Goal: Transaction & Acquisition: Purchase product/service

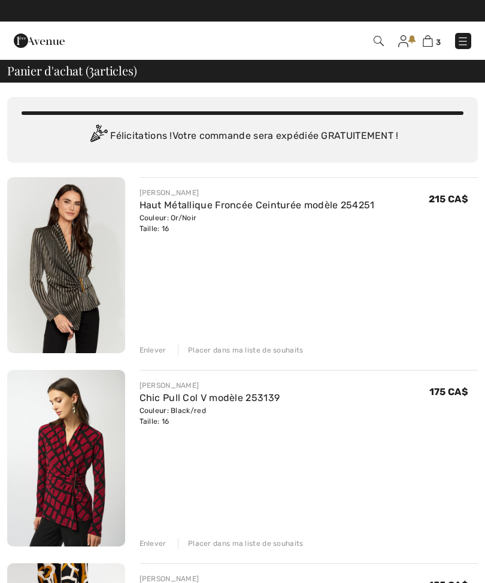
click at [467, 36] on img at bounding box center [463, 41] width 12 height 12
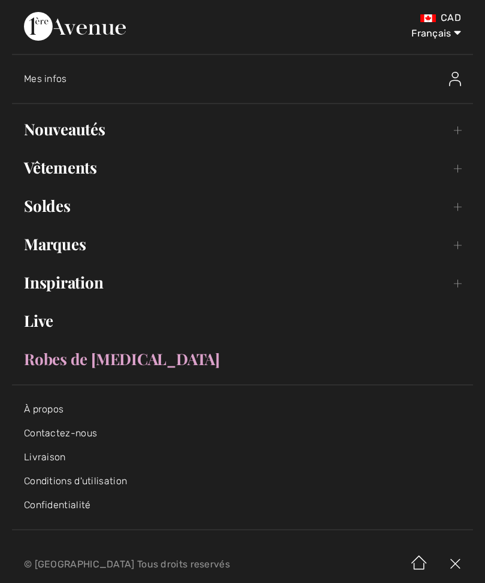
click at [48, 130] on link "Nouveautés Toggle submenu" at bounding box center [242, 129] width 461 height 26
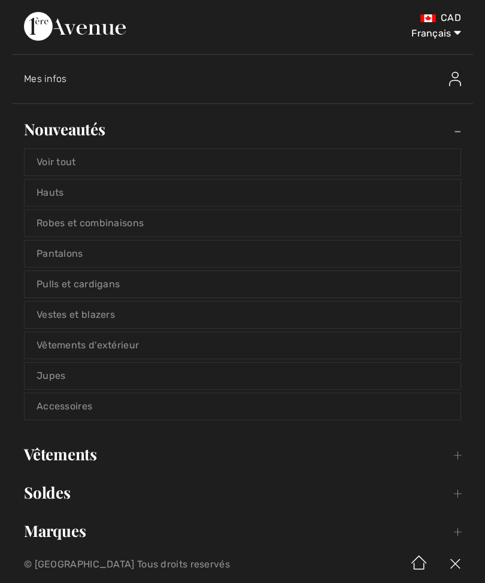
click at [49, 165] on link "Voir tout" at bounding box center [243, 162] width 436 height 26
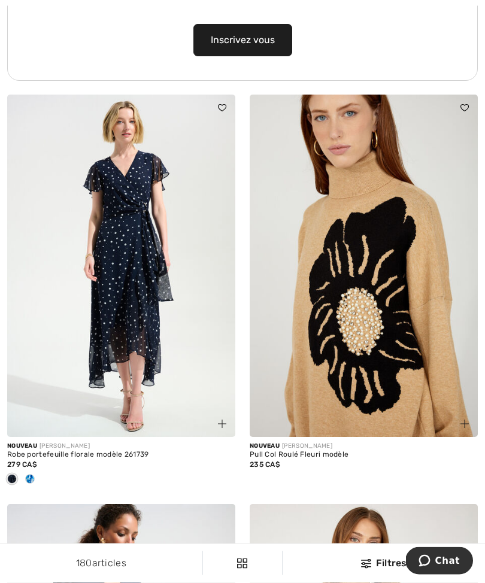
scroll to position [2770, 0]
click at [337, 326] on img at bounding box center [364, 266] width 228 height 343
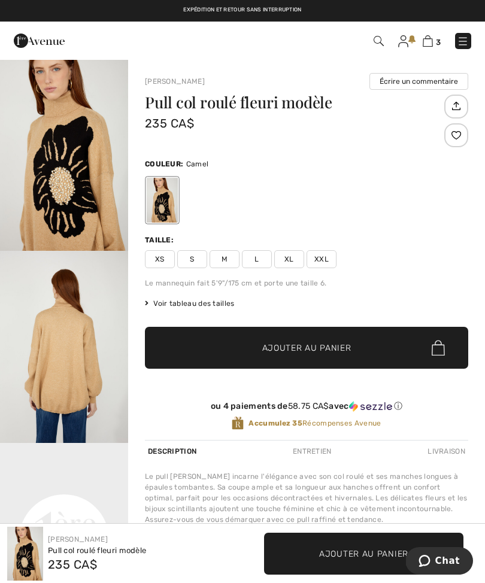
click at [181, 305] on span "Voir tableau des tailles" at bounding box center [190, 303] width 90 height 11
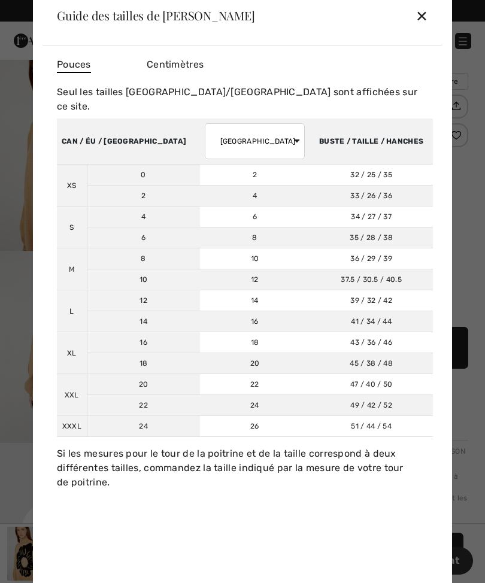
click at [422, 16] on div "✕" at bounding box center [422, 15] width 13 height 25
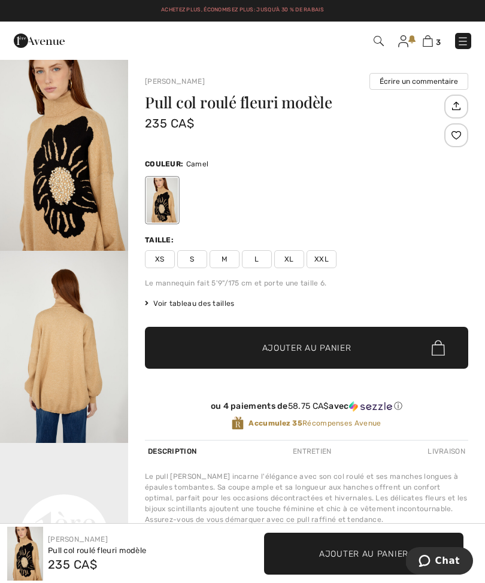
click at [319, 256] on span "XXL" at bounding box center [322, 259] width 30 height 18
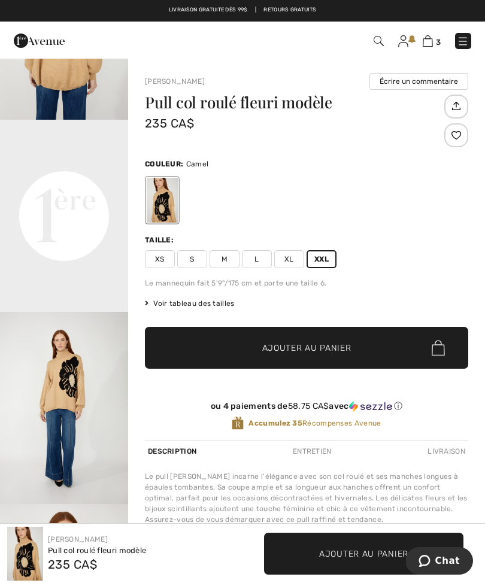
scroll to position [324, 0]
click at [273, 343] on span "Ajouter au panier" at bounding box center [306, 348] width 89 height 13
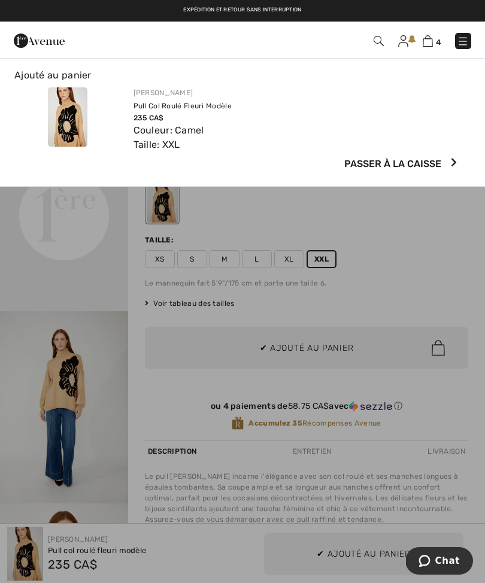
scroll to position [0, 0]
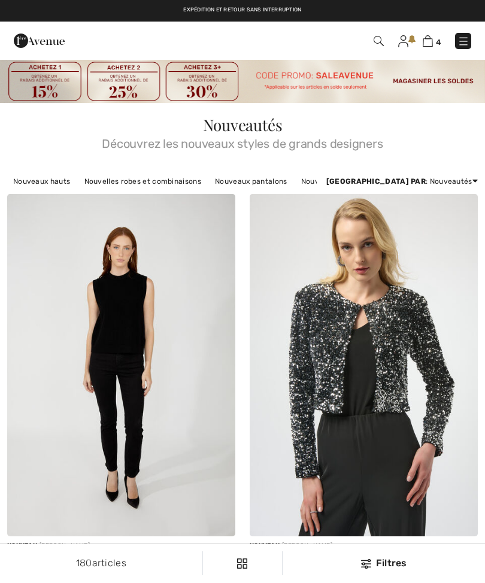
scroll to position [2809, 0]
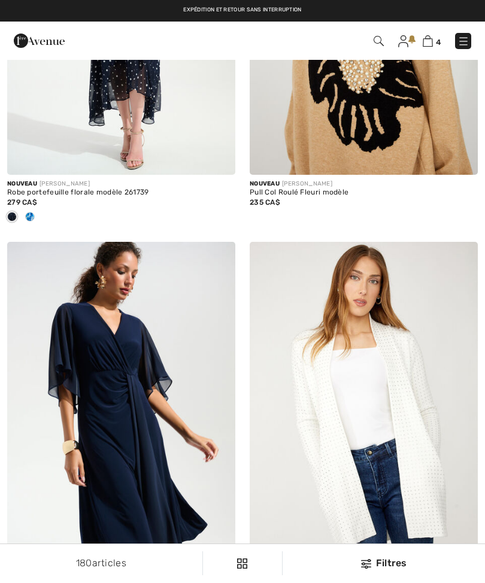
checkbox input "true"
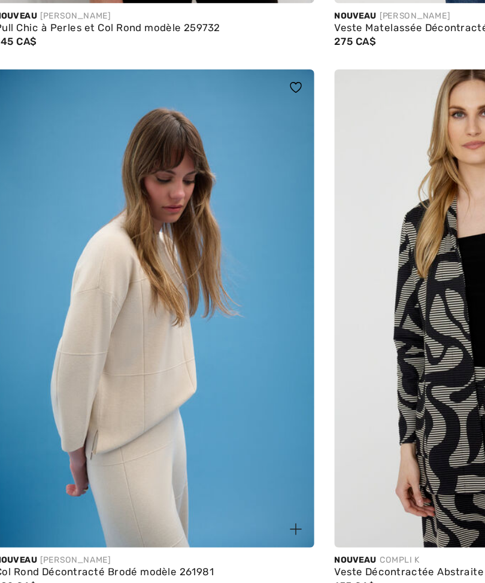
scroll to position [3706, 0]
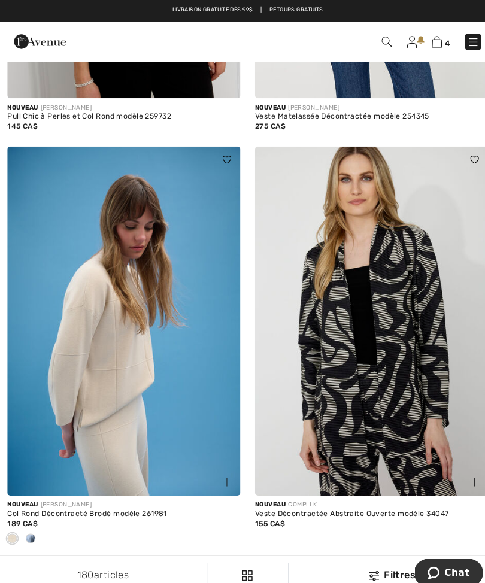
click at [23, 520] on div at bounding box center [30, 529] width 18 height 20
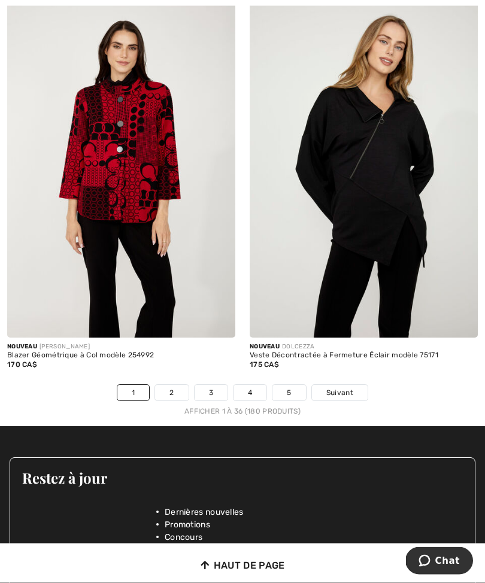
scroll to position [7363, 0]
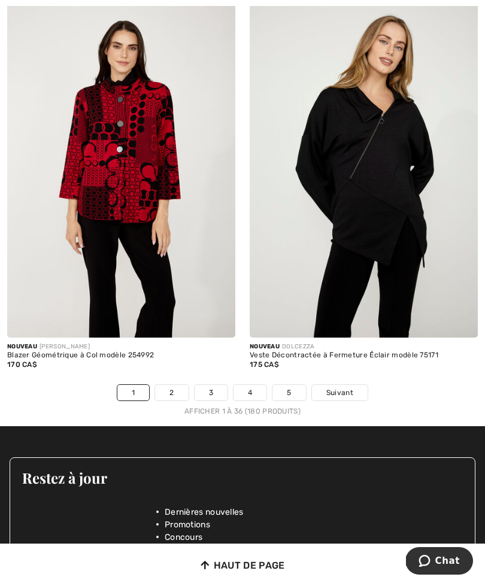
click at [174, 385] on link "2" at bounding box center [171, 393] width 33 height 16
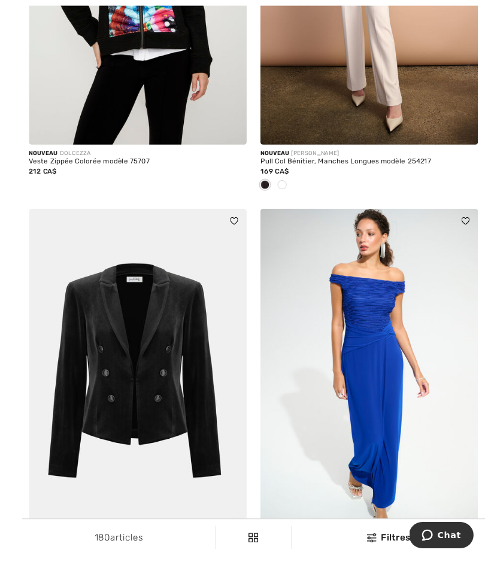
scroll to position [481, 0]
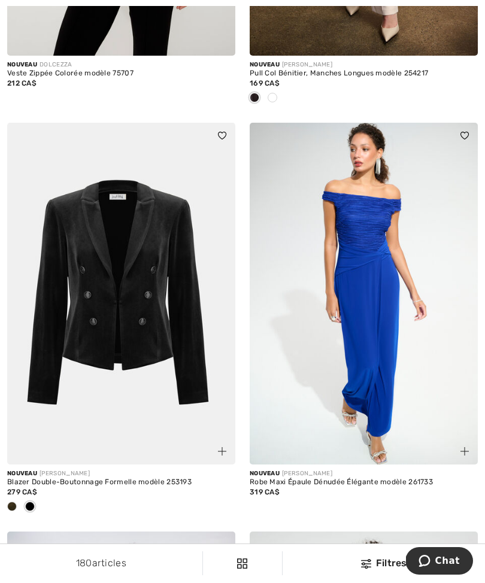
click at [27, 506] on span at bounding box center [30, 507] width 10 height 10
click at [26, 509] on span at bounding box center [30, 507] width 10 height 10
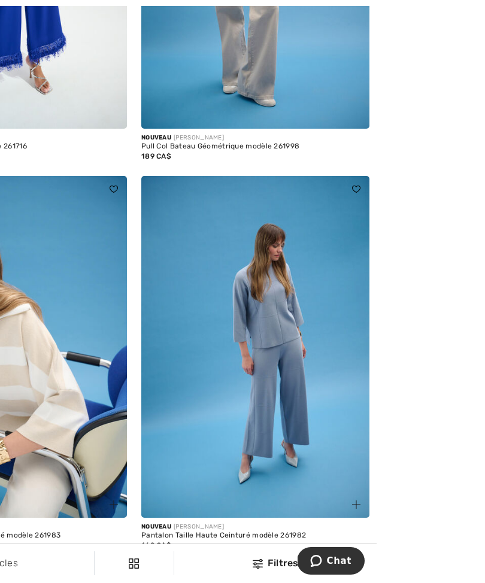
scroll to position [3282, 0]
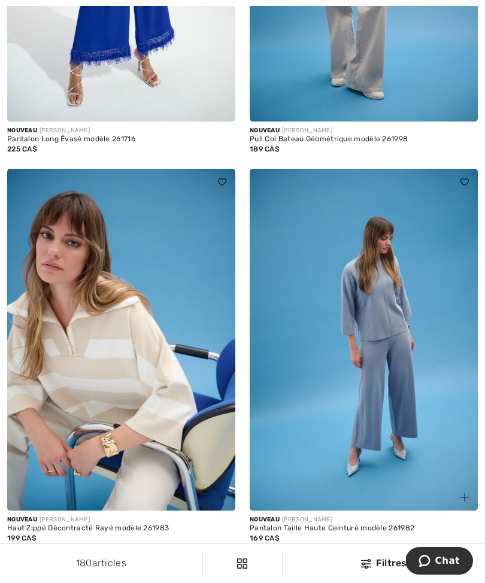
click at [339, 389] on img at bounding box center [364, 340] width 228 height 343
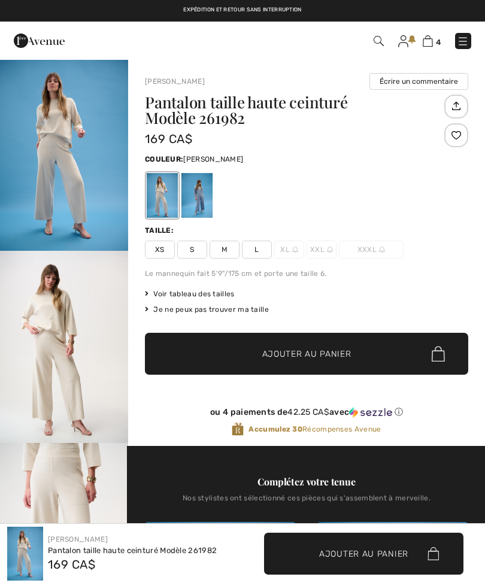
checkbox input "true"
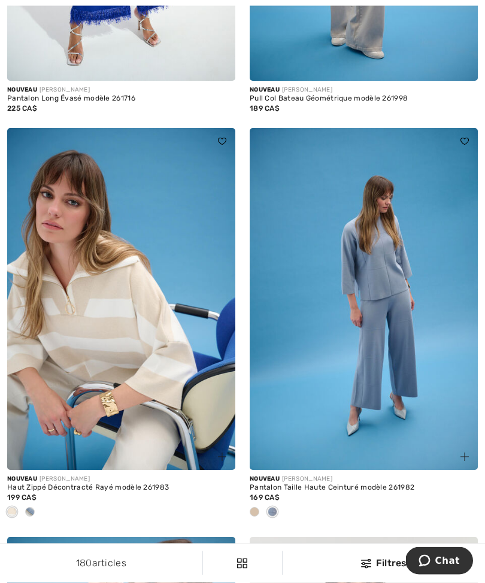
scroll to position [3559, 0]
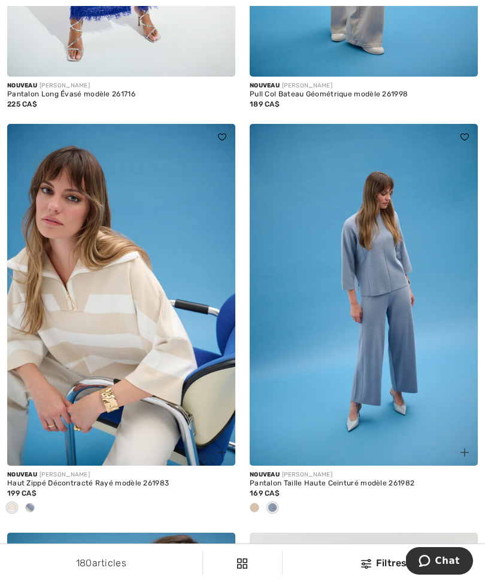
click at [25, 505] on div at bounding box center [30, 509] width 18 height 20
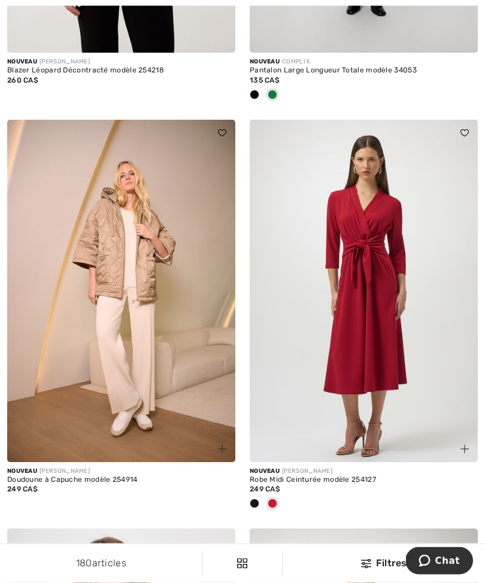
scroll to position [6470, 0]
click at [335, 304] on img at bounding box center [364, 291] width 228 height 343
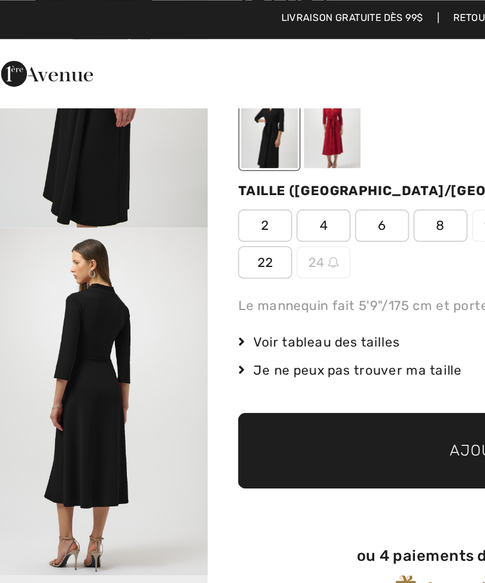
scroll to position [116, 0]
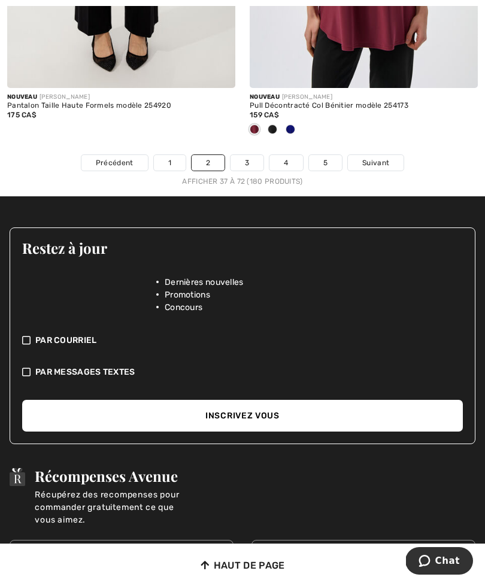
scroll to position [7654, 0]
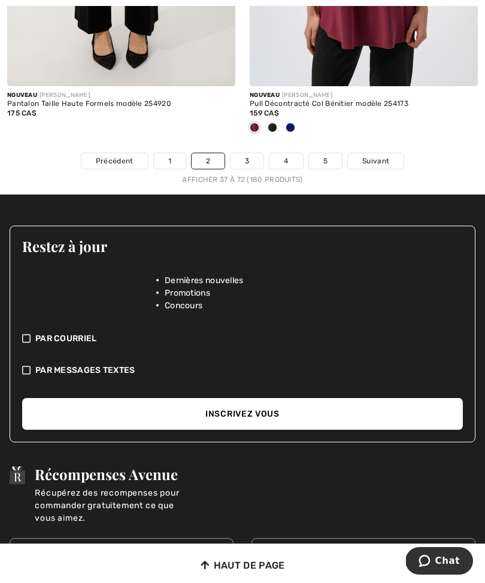
click at [247, 153] on link "3" at bounding box center [247, 161] width 33 height 16
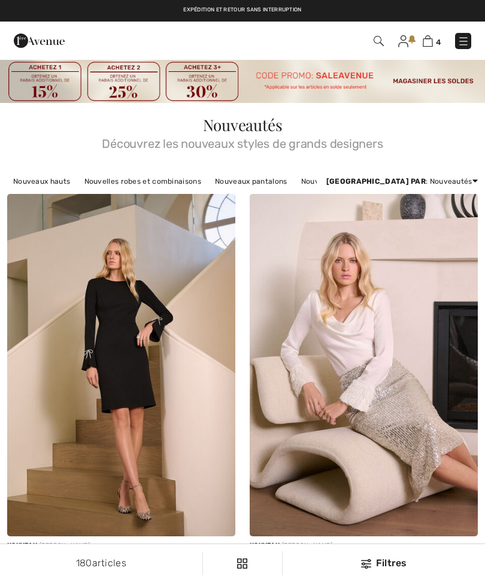
checkbox input "true"
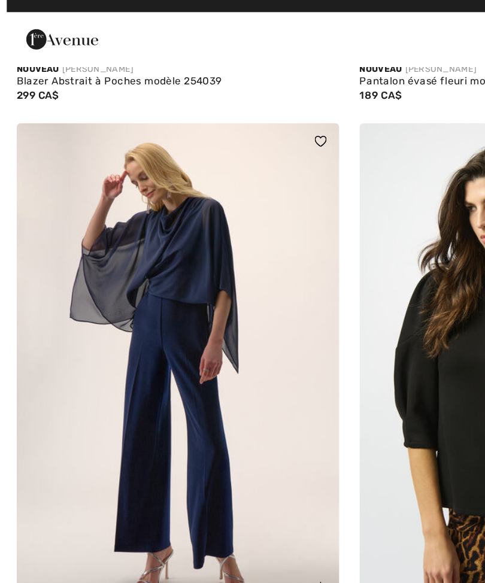
scroll to position [4517, 0]
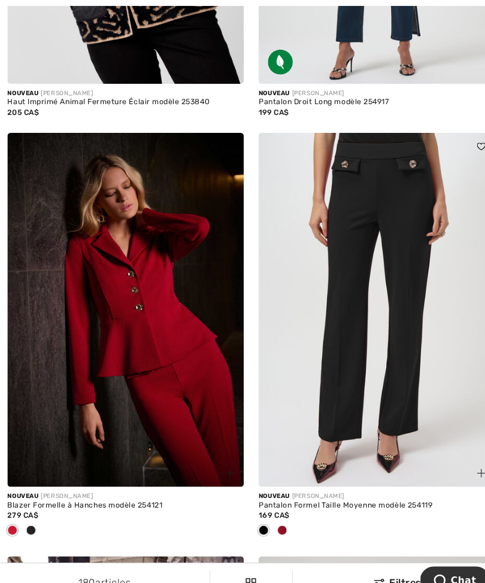
click at [272, 508] on span at bounding box center [273, 513] width 10 height 10
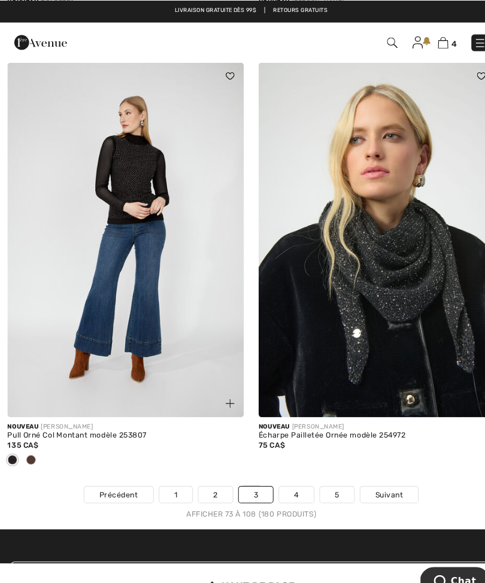
scroll to position [7105, 0]
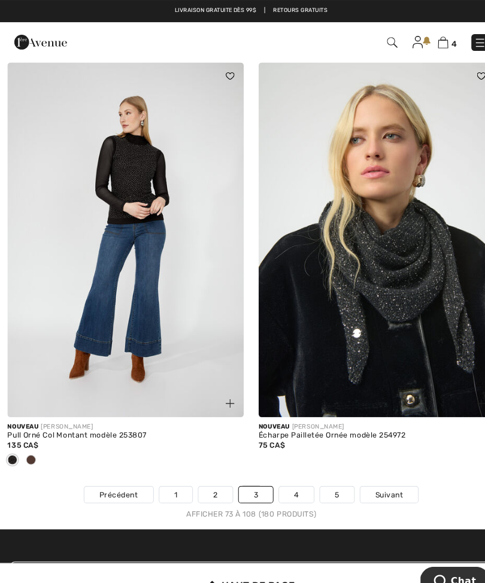
click at [281, 470] on link "4" at bounding box center [285, 478] width 33 height 16
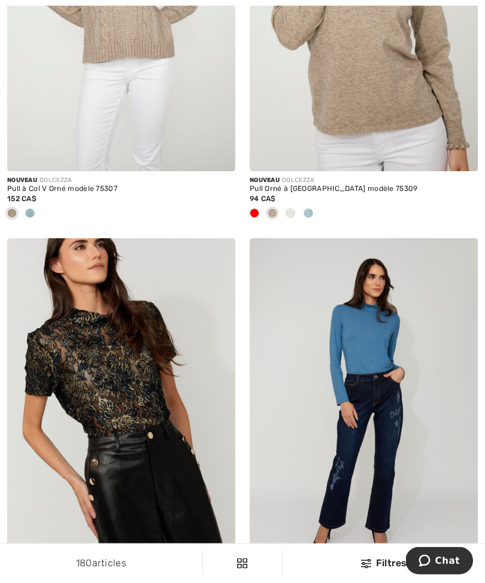
scroll to position [3446, 0]
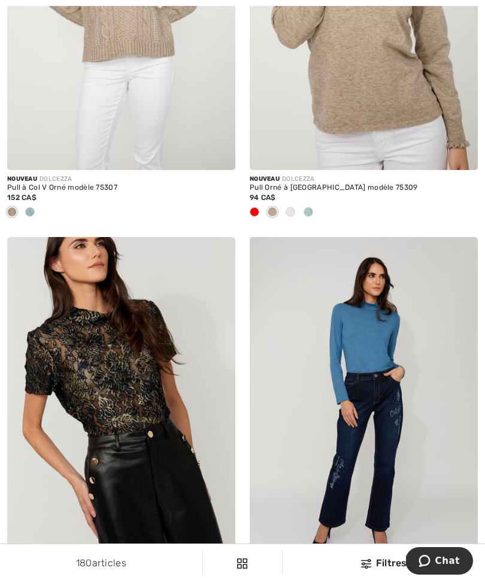
click at [110, 364] on img at bounding box center [121, 408] width 228 height 343
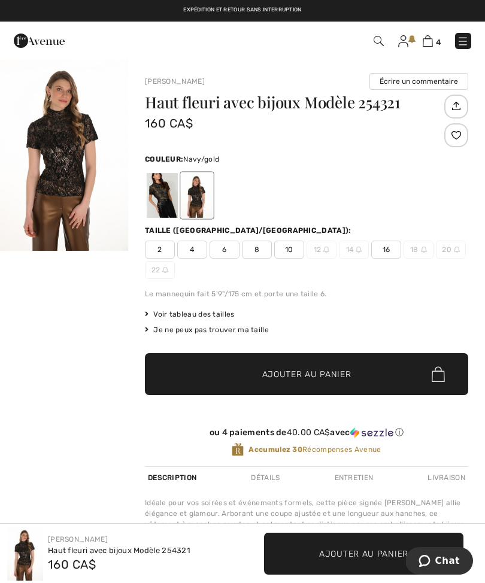
click at [159, 196] on div at bounding box center [162, 195] width 31 height 45
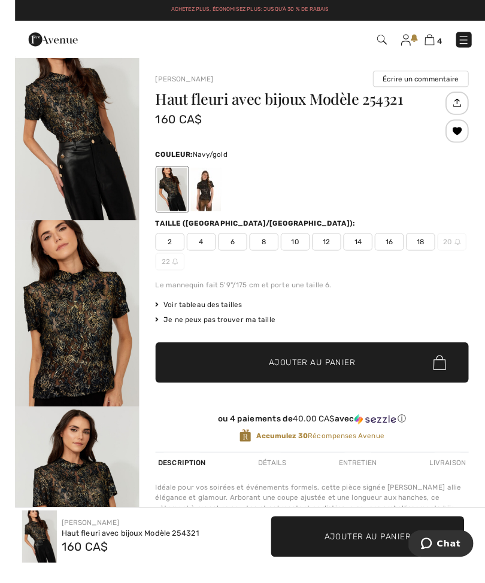
scroll to position [4, 0]
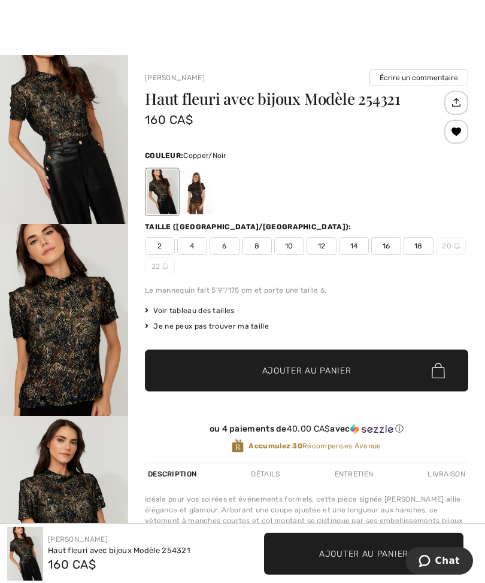
click at [191, 195] on div at bounding box center [196, 191] width 31 height 45
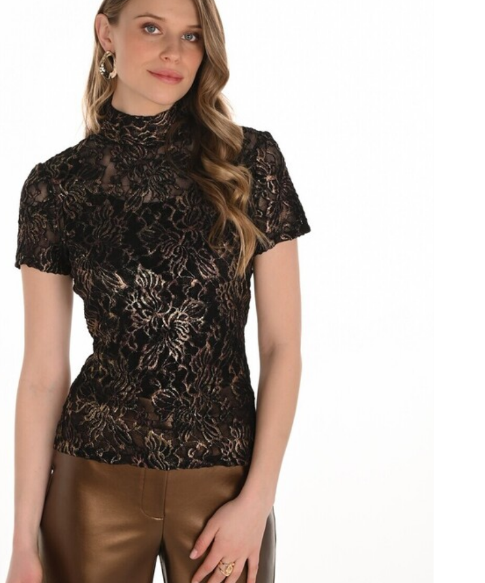
scroll to position [0, 0]
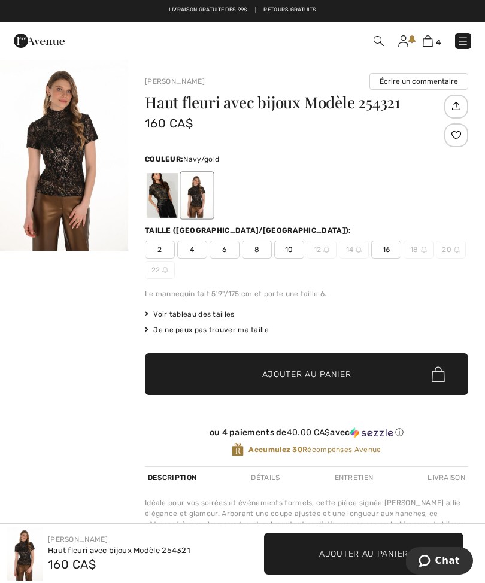
click at [163, 193] on div at bounding box center [162, 195] width 31 height 45
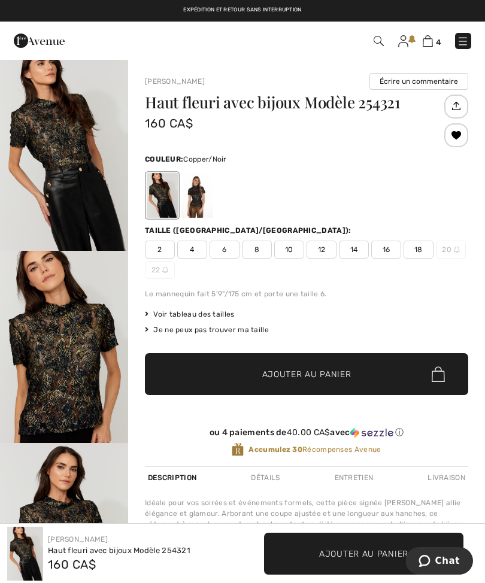
click at [190, 198] on div at bounding box center [196, 195] width 31 height 45
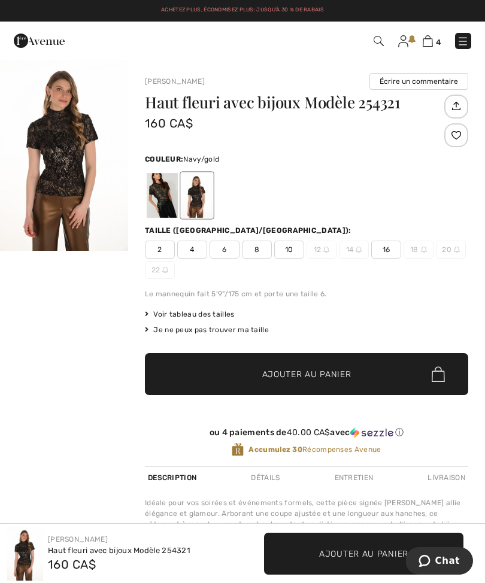
click at [157, 199] on div at bounding box center [162, 195] width 31 height 45
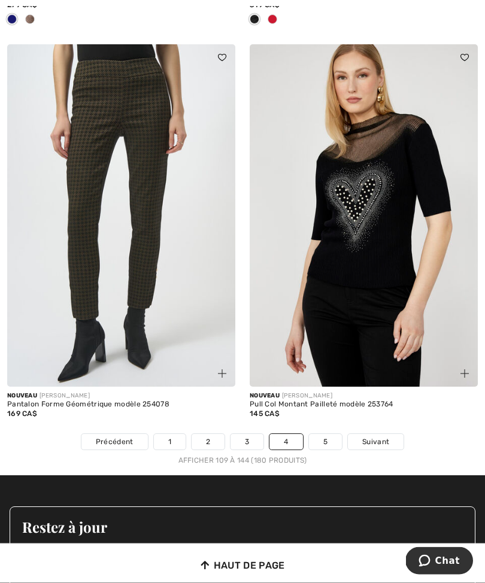
scroll to position [7334, 0]
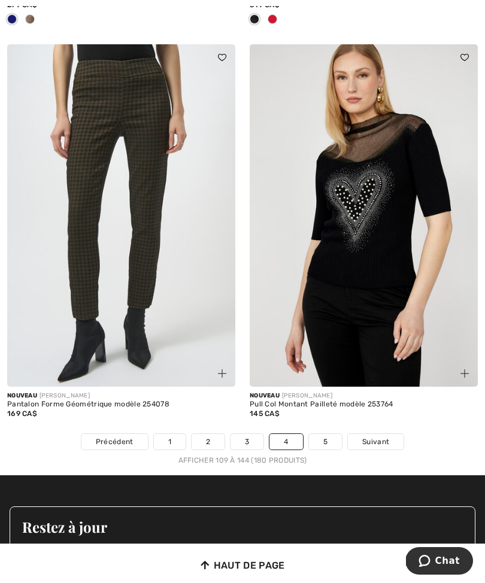
click at [316, 434] on link "5" at bounding box center [325, 442] width 33 height 16
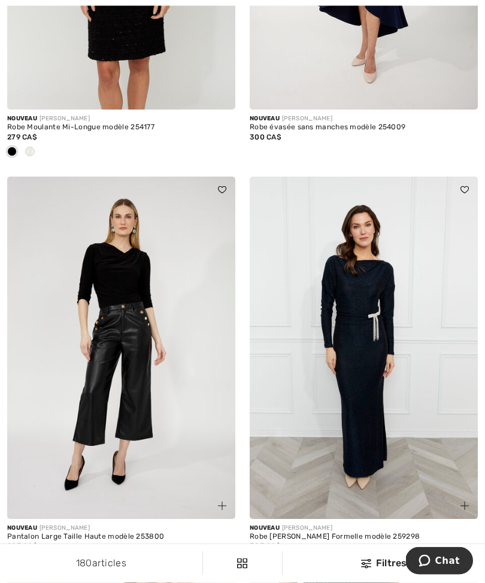
scroll to position [1207, 0]
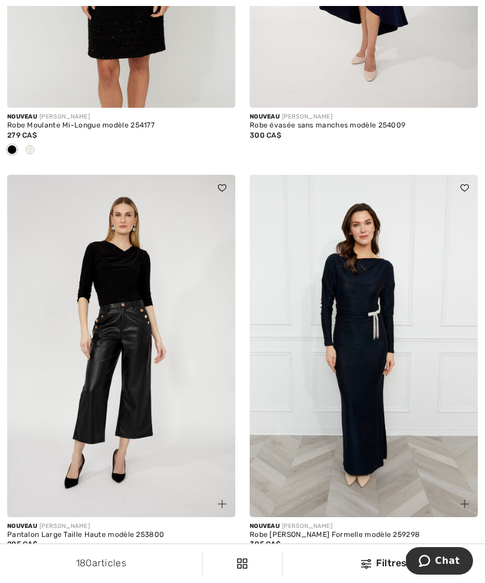
click at [108, 378] on img at bounding box center [121, 346] width 228 height 343
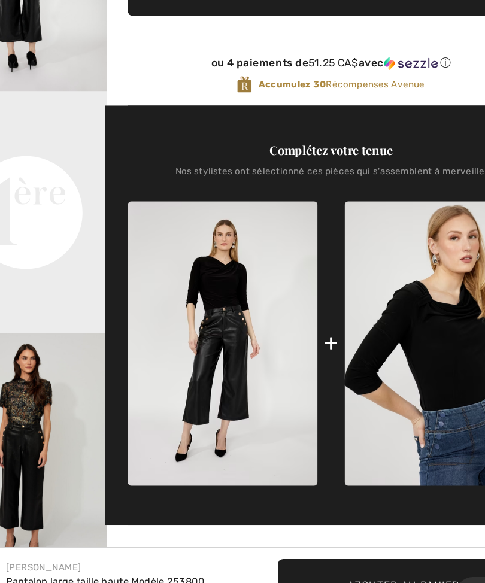
scroll to position [269, 0]
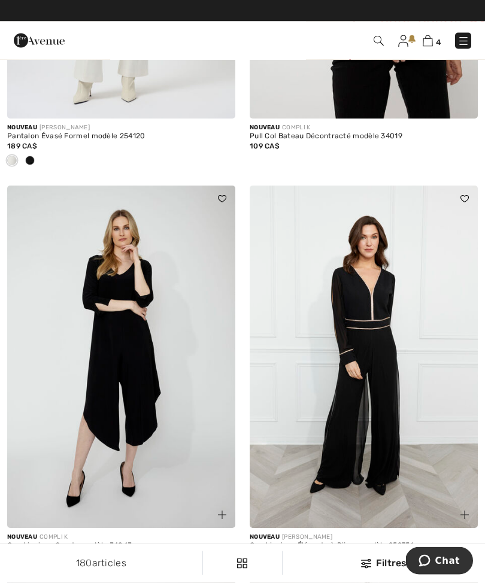
scroll to position [6404, 0]
click at [408, 38] on link at bounding box center [403, 41] width 10 height 14
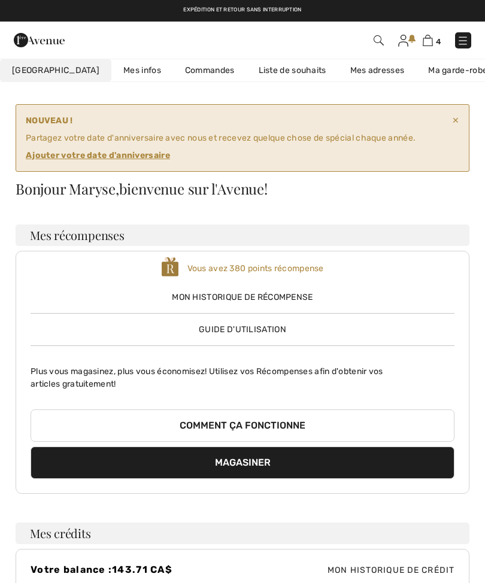
click at [438, 41] on span "4" at bounding box center [438, 41] width 5 height 9
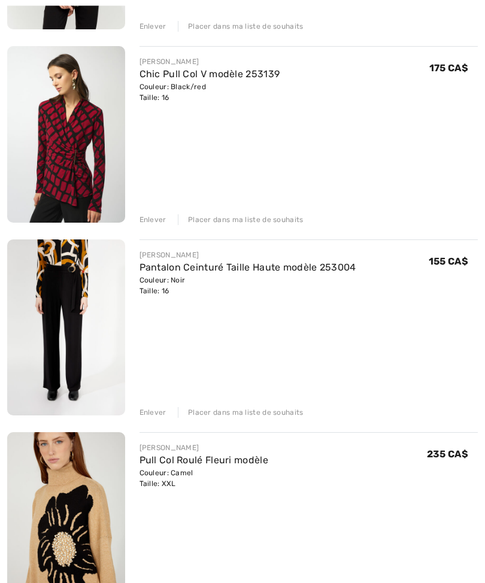
scroll to position [359, 0]
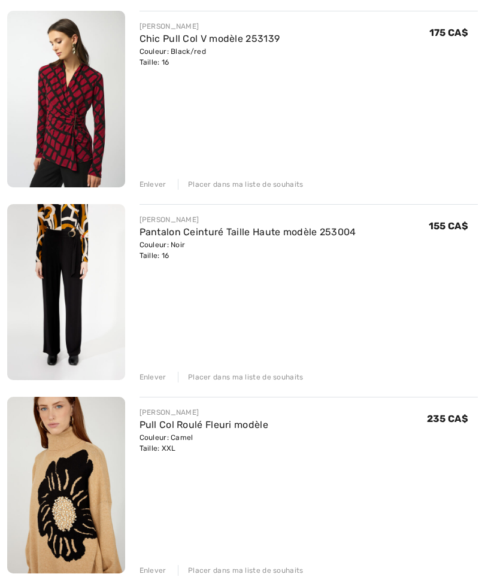
click at [144, 377] on div "Enlever" at bounding box center [153, 377] width 27 height 11
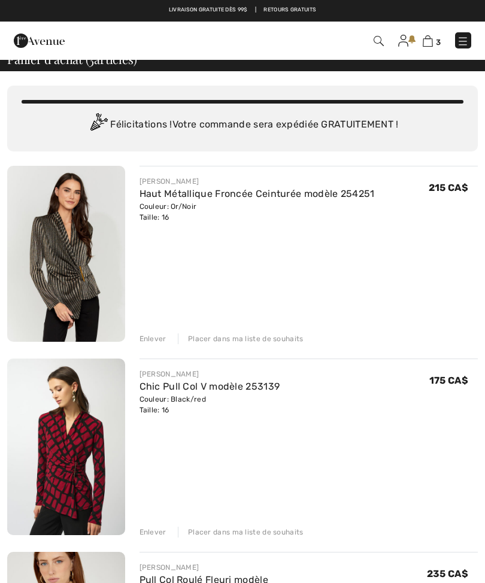
scroll to position [0, 0]
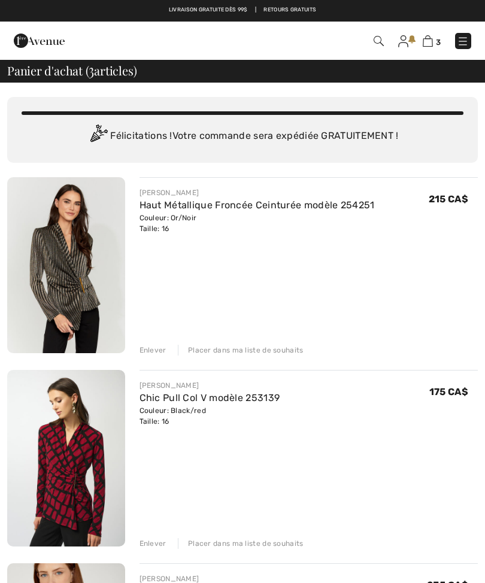
click at [402, 42] on img at bounding box center [403, 41] width 10 height 12
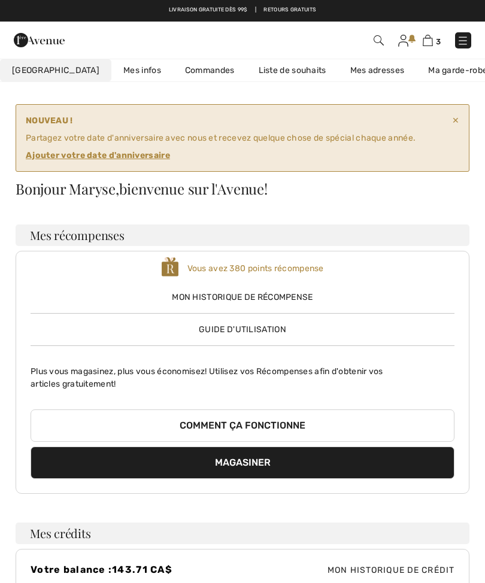
click at [31, 76] on span "Mon Avenue" at bounding box center [55, 70] width 87 height 13
click at [459, 44] on img at bounding box center [463, 41] width 12 height 12
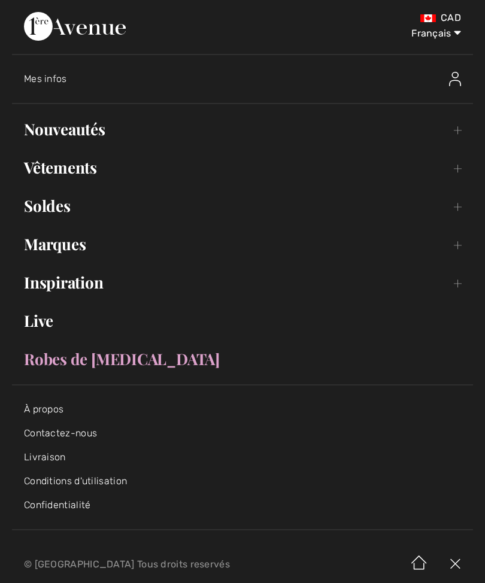
click at [48, 135] on link "Nouveautés Toggle submenu" at bounding box center [242, 129] width 461 height 26
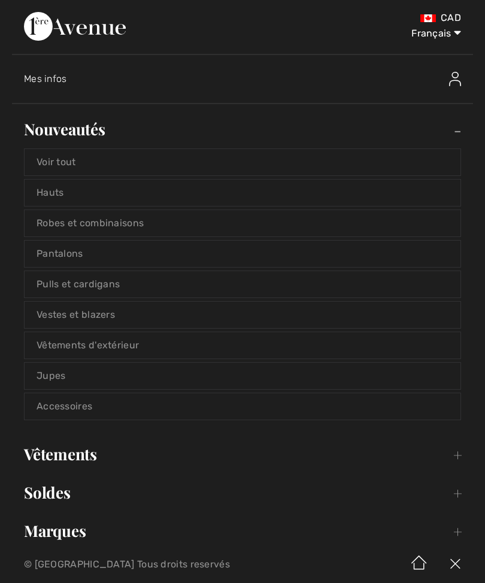
click at [62, 164] on link "Voir tout" at bounding box center [243, 162] width 436 height 26
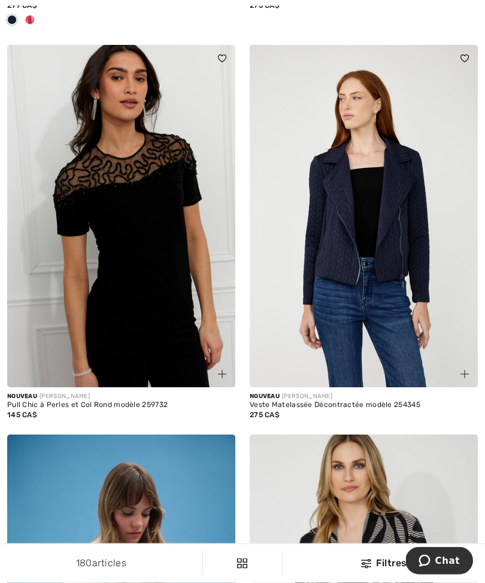
scroll to position [3433, 0]
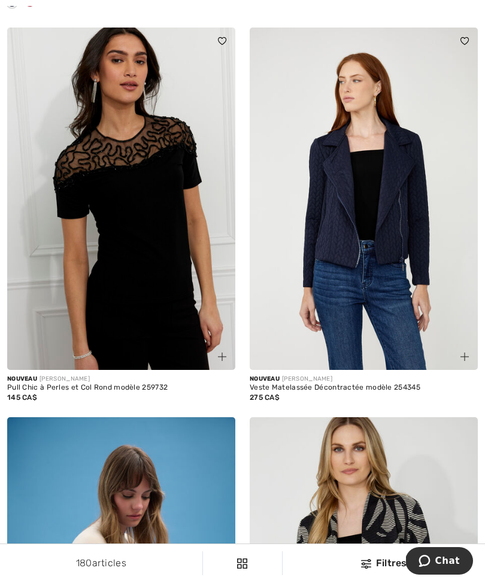
click at [228, 583] on div "180 articles Filtres ✖ Dégager Voir les resultats 180" at bounding box center [242, 563] width 485 height 38
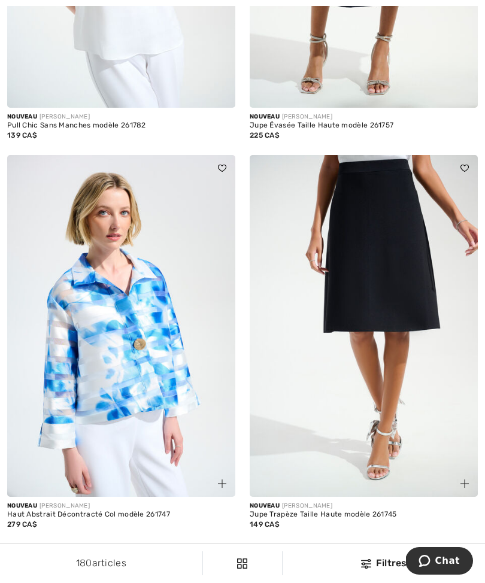
scroll to position [2041, 0]
